Goal: Transaction & Acquisition: Obtain resource

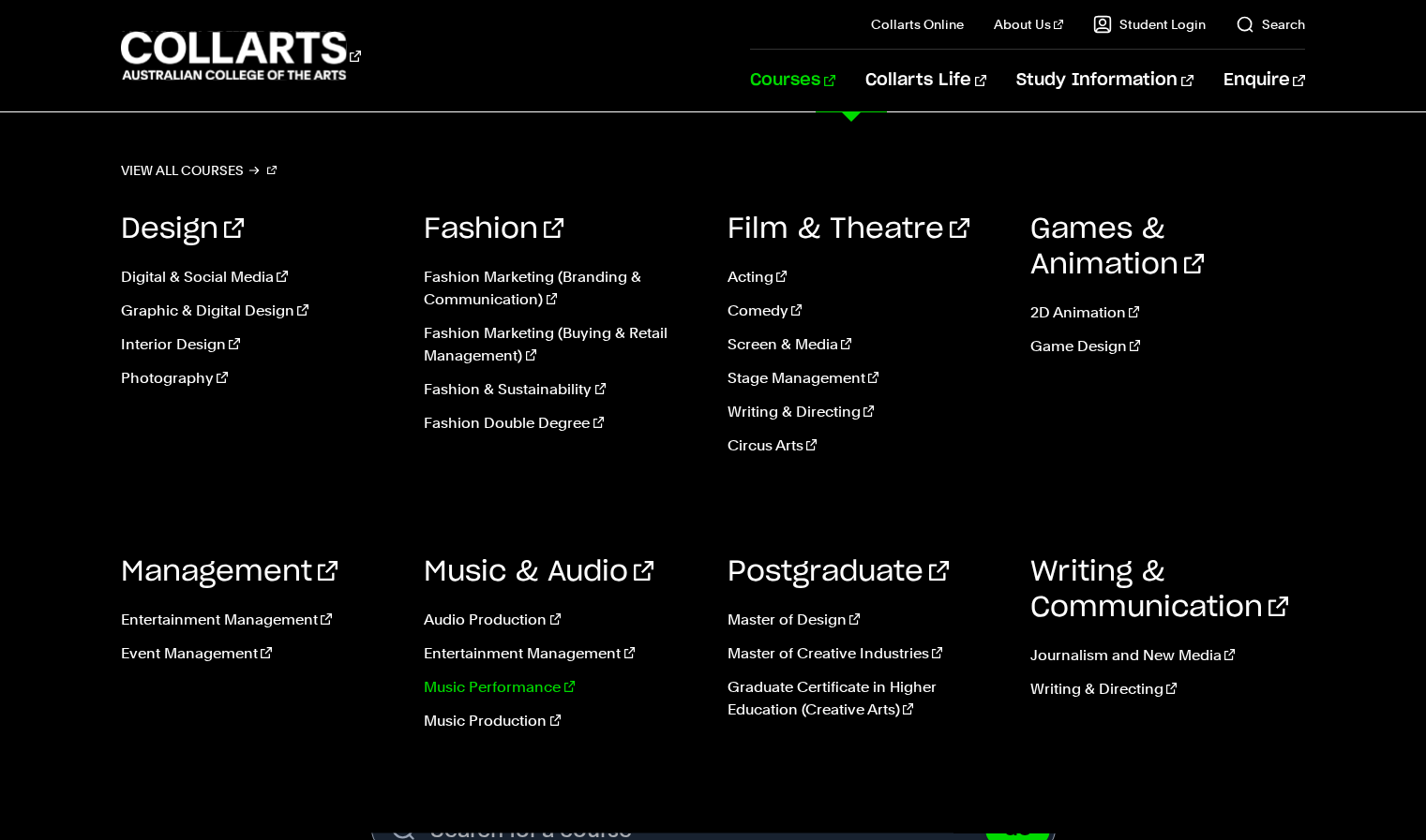
click at [512, 686] on link "Music Performance" at bounding box center [561, 687] width 274 height 23
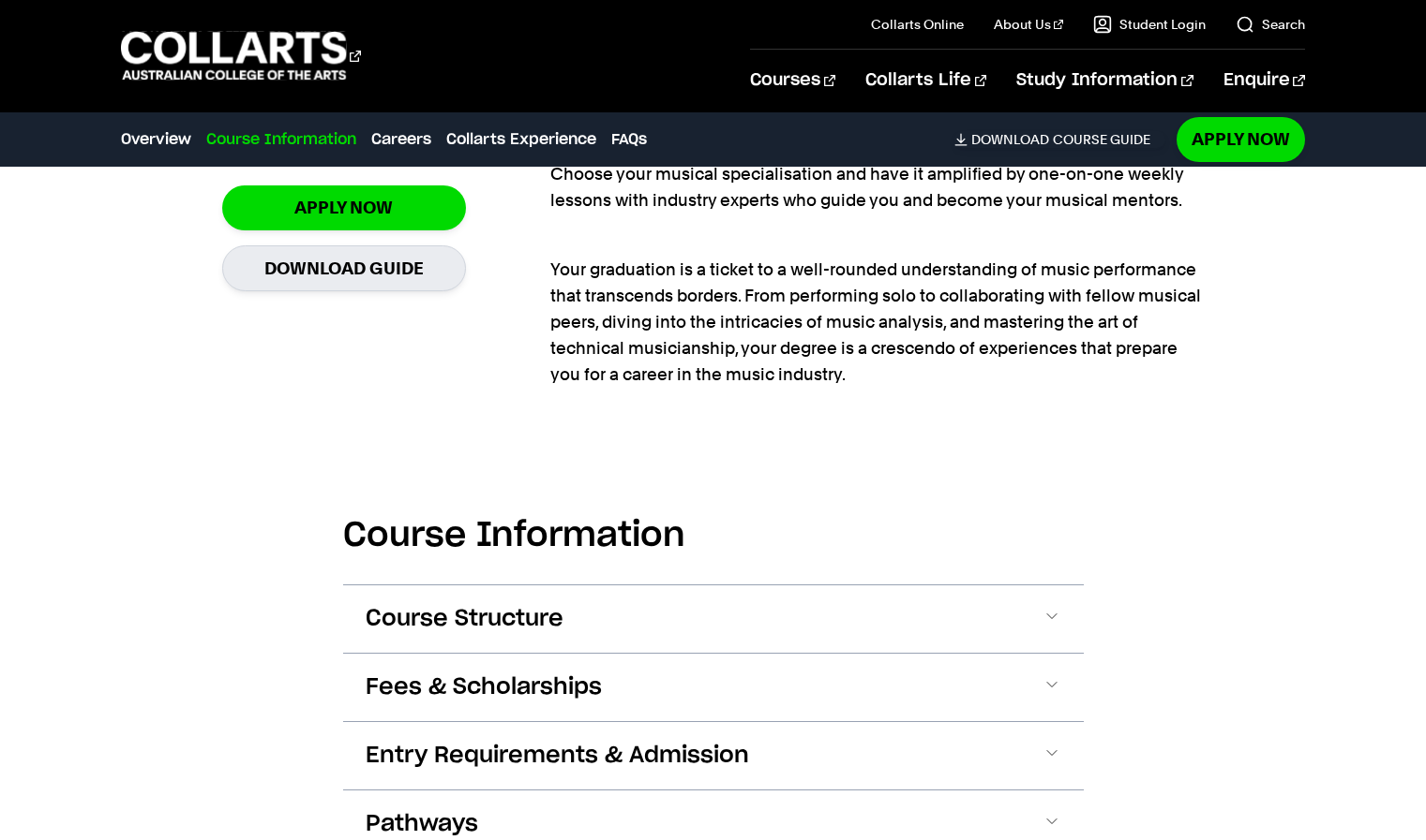
scroll to position [1714, 0]
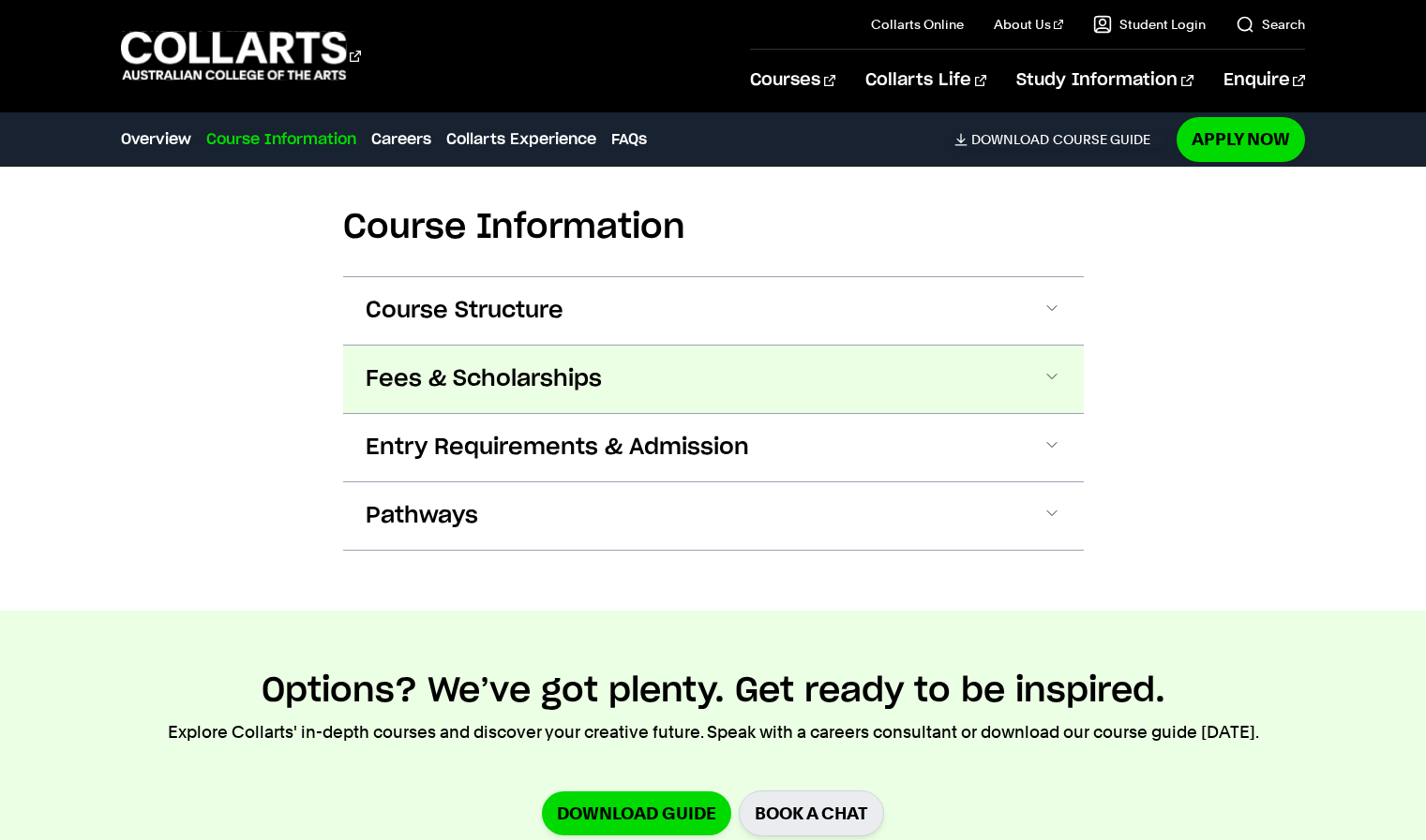
click at [1052, 368] on span at bounding box center [1051, 379] width 19 height 25
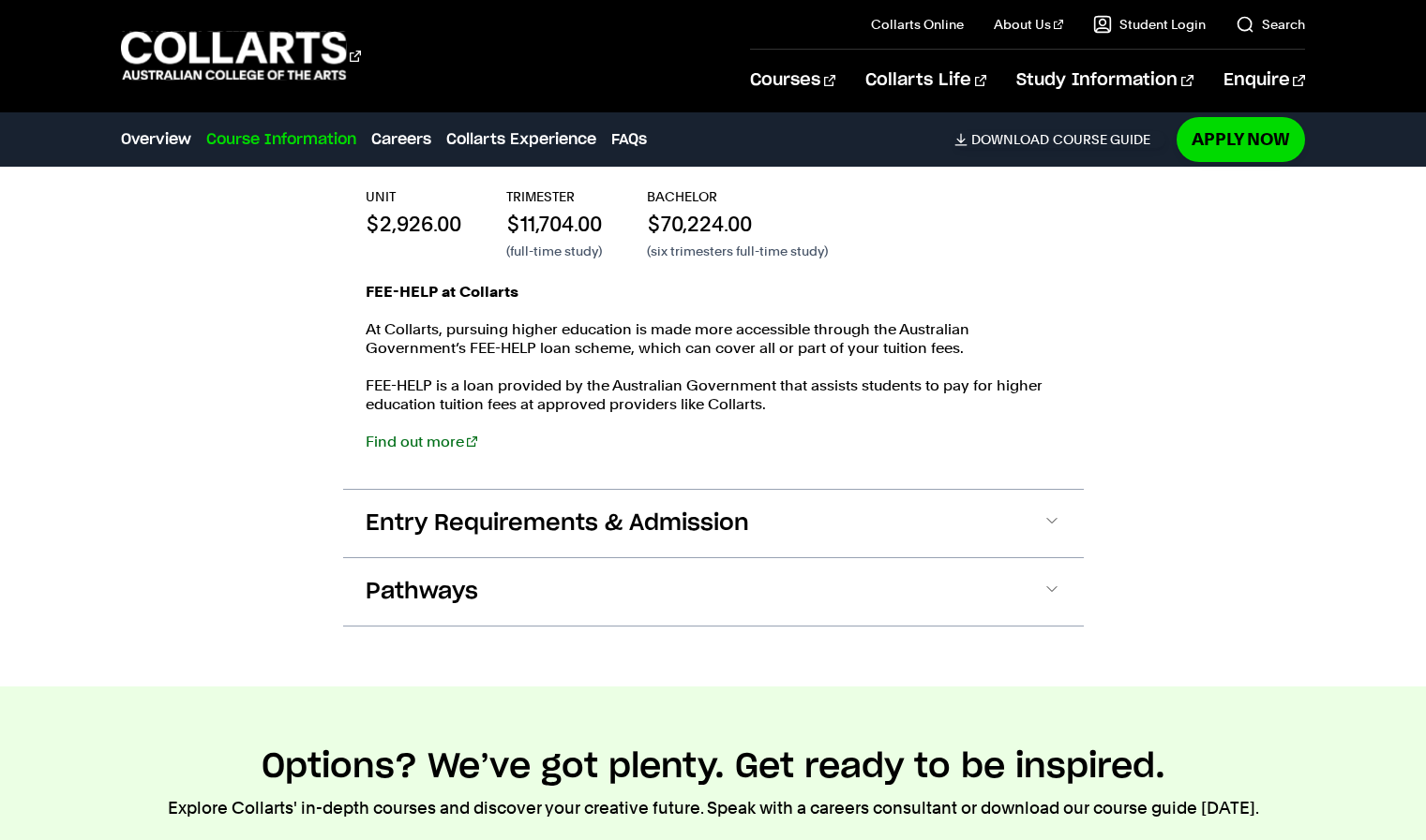
scroll to position [2030, 0]
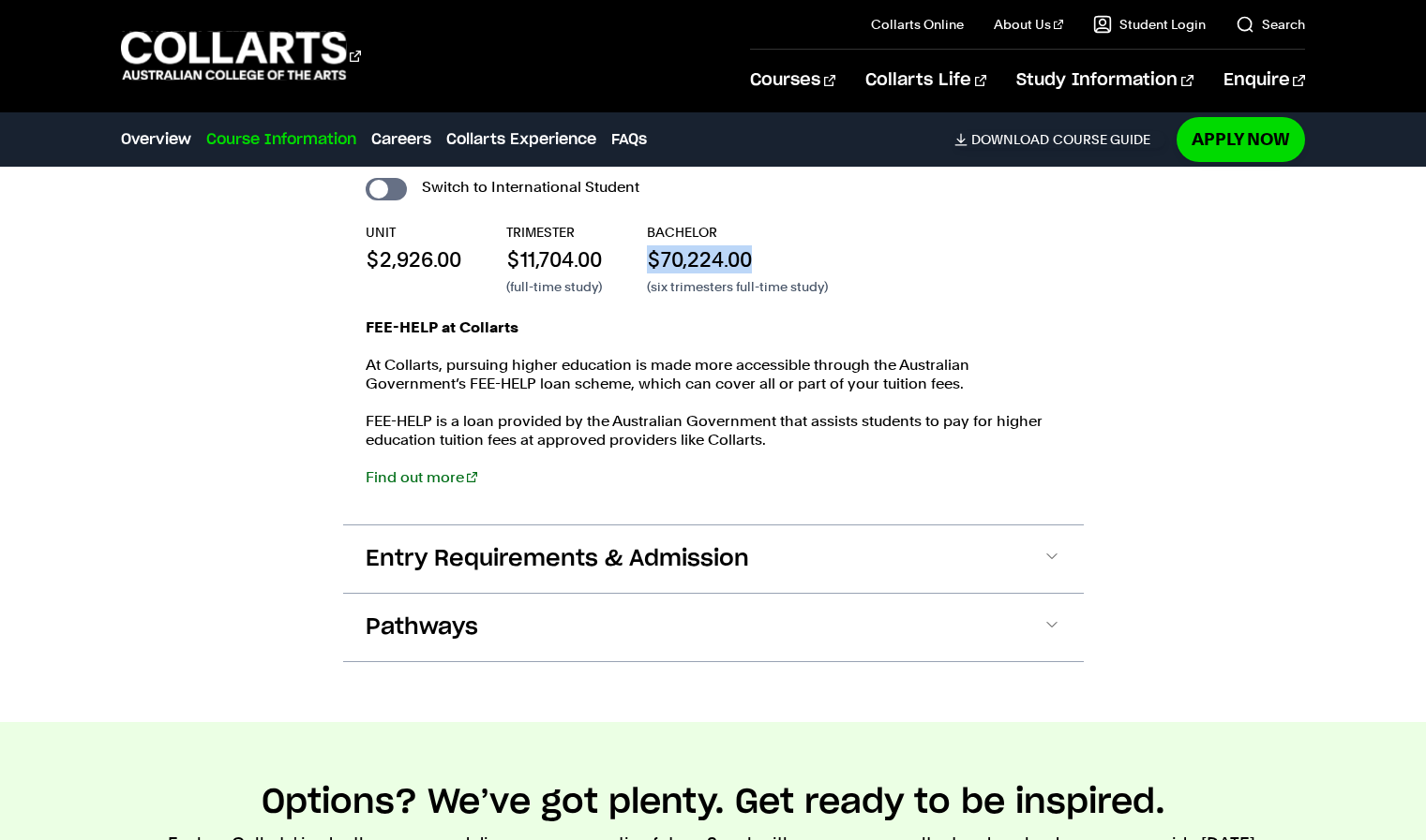
drag, startPoint x: 655, startPoint y: 233, endPoint x: 781, endPoint y: 234, distance: 126.0
click at [781, 246] on p "$70,224.00" at bounding box center [737, 260] width 181 height 28
click at [524, 246] on p "$11,704.00" at bounding box center [554, 260] width 95 height 28
drag, startPoint x: 510, startPoint y: 235, endPoint x: 614, endPoint y: 236, distance: 104.0
click at [614, 236] on div "UNIT $2,926.00 TRIMESTER $11,704.00 (full-time study) BACHELOR $70,224.00 (six …" at bounding box center [713, 260] width 696 height 73
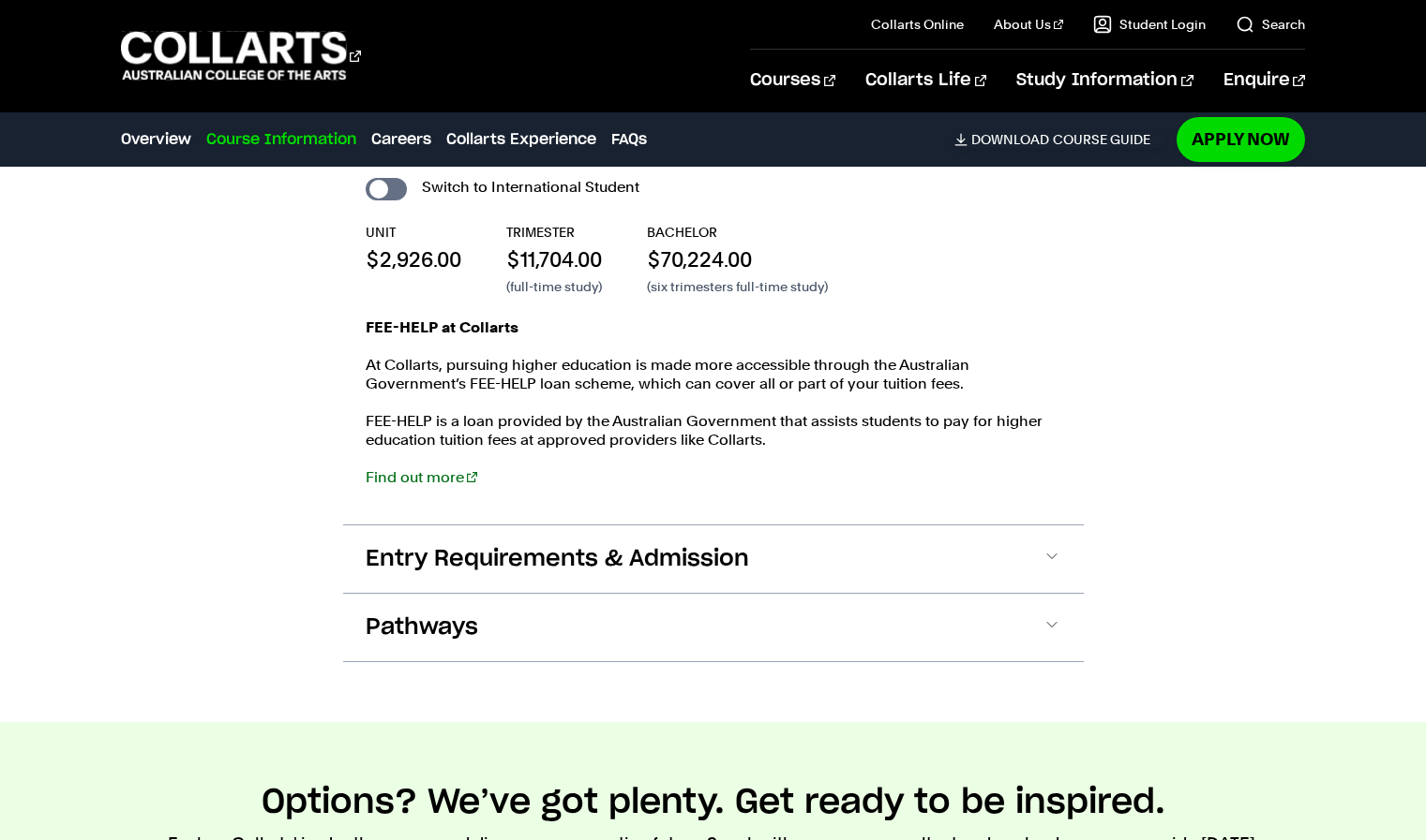
click at [660, 246] on p "$70,224.00" at bounding box center [737, 260] width 181 height 28
drag, startPoint x: 661, startPoint y: 231, endPoint x: 779, endPoint y: 268, distance: 123.7
click at [779, 268] on div "BACHELOR $70,224.00 (six trimesters full-time study)" at bounding box center [737, 260] width 181 height 73
click at [722, 324] on div "FEE-HELP at Collarts At [GEOGRAPHIC_DATA], pursuing higher education is made mo…" at bounding box center [713, 412] width 696 height 187
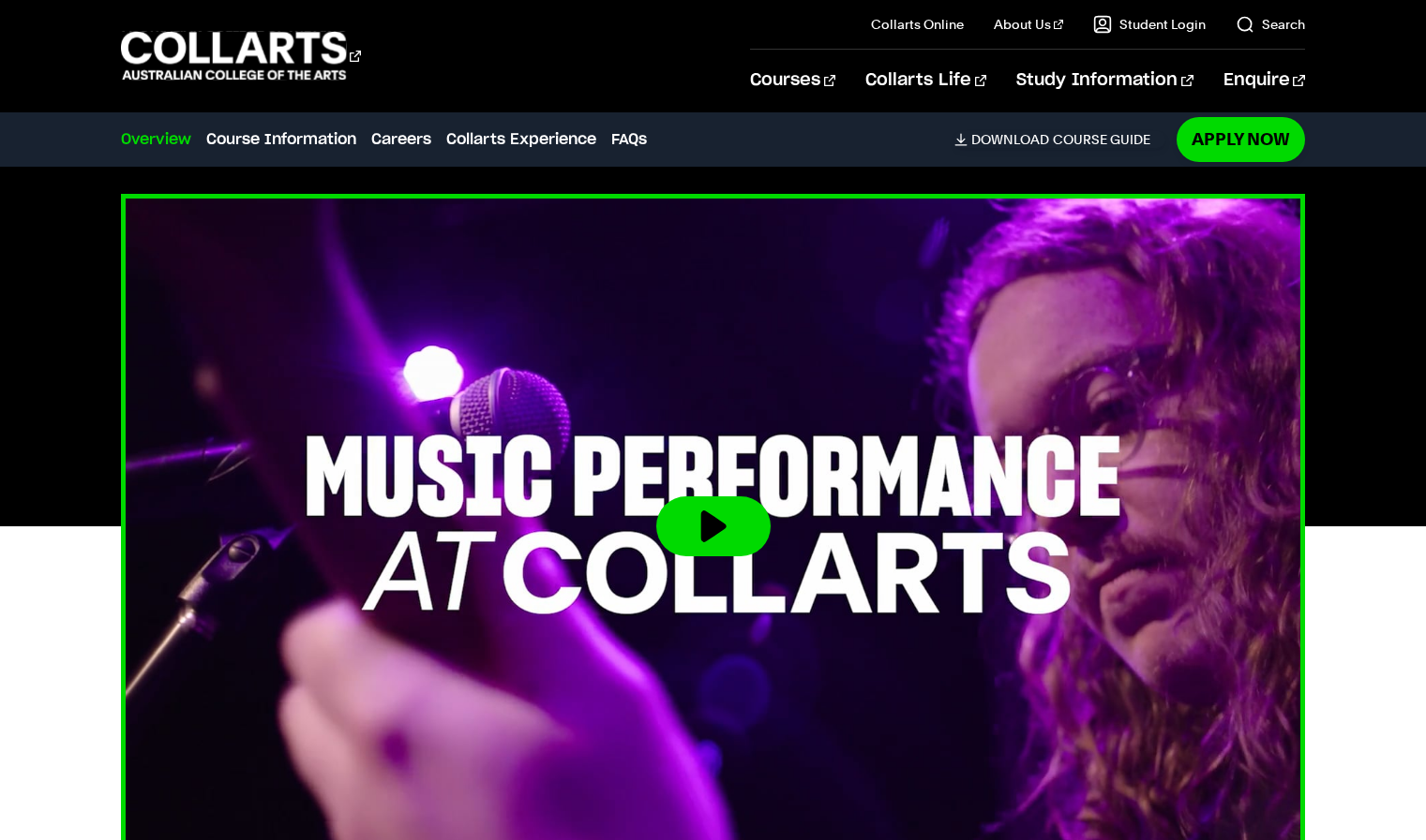
scroll to position [633, 0]
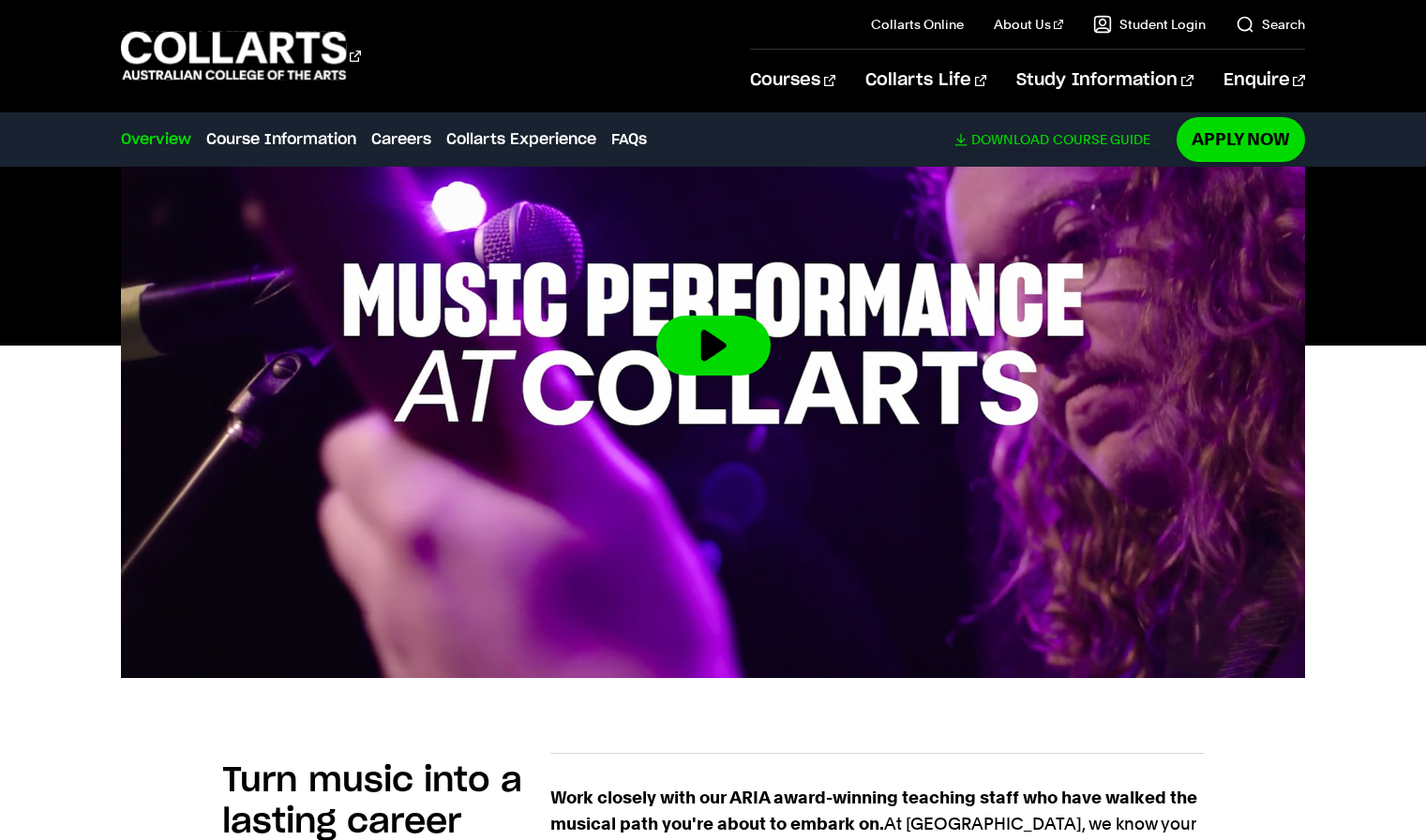
click at [1106, 146] on link "Download Course Guide" at bounding box center [1059, 139] width 211 height 17
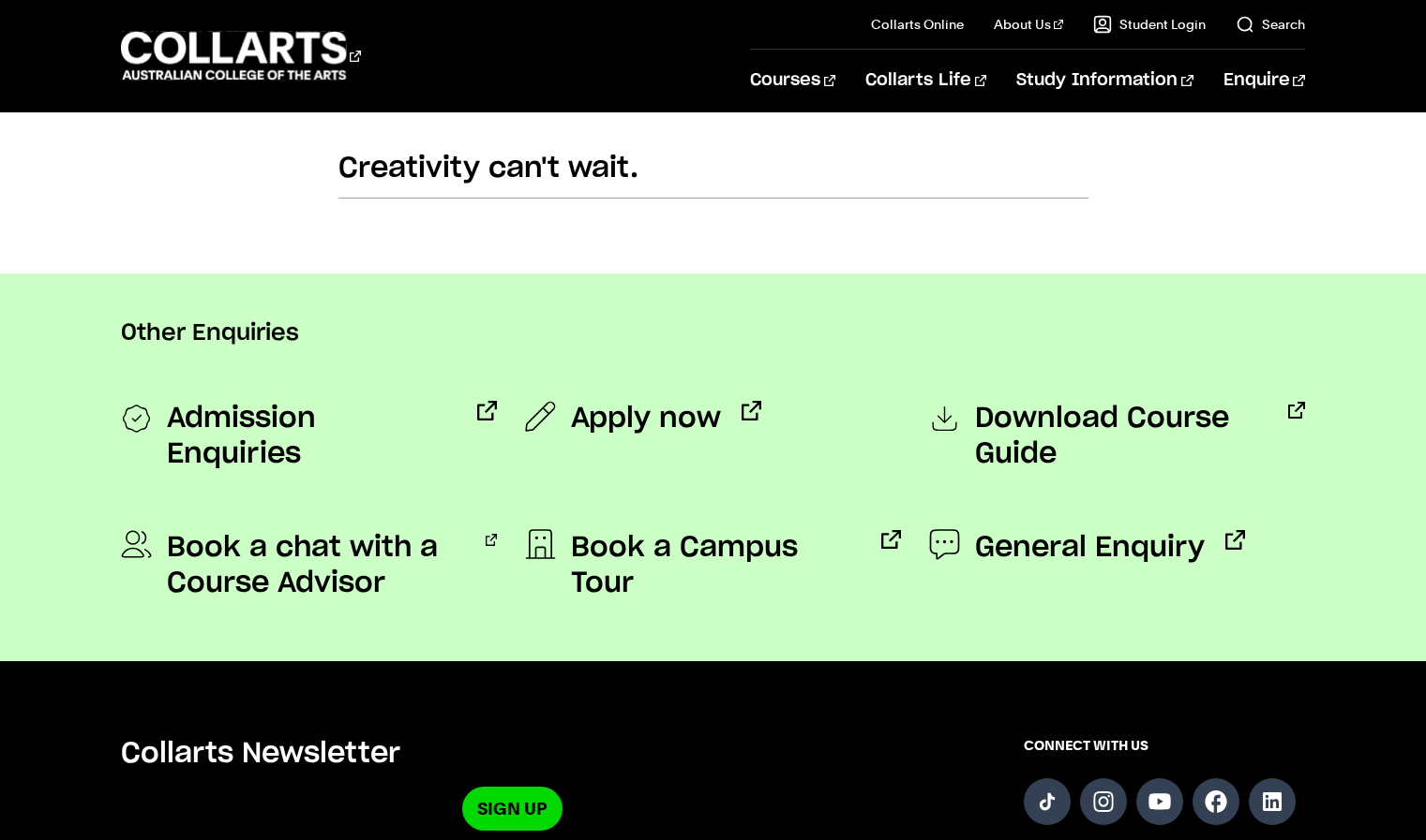
scroll to position [1260, 0]
